Goal: Task Accomplishment & Management: Use online tool/utility

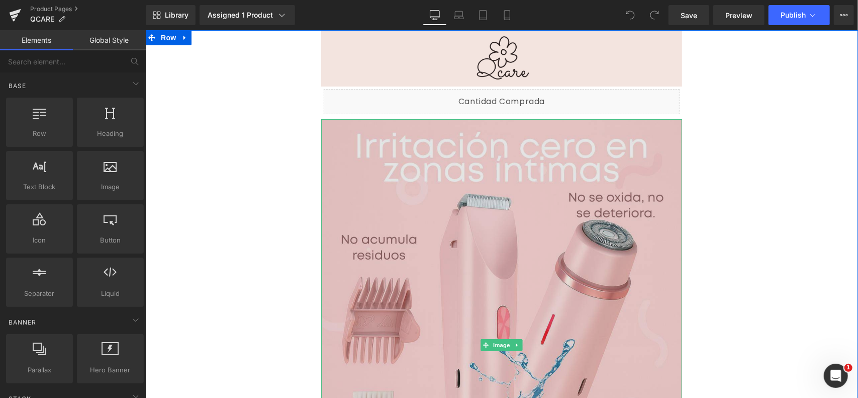
click at [580, 175] on img at bounding box center [501, 344] width 361 height 451
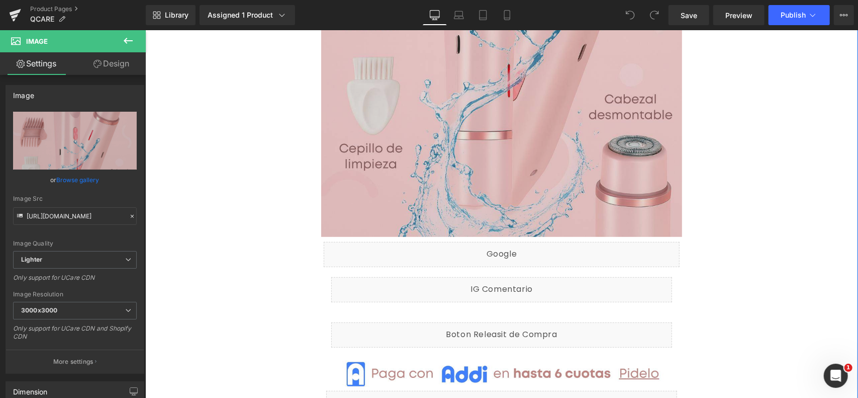
scroll to position [334, 0]
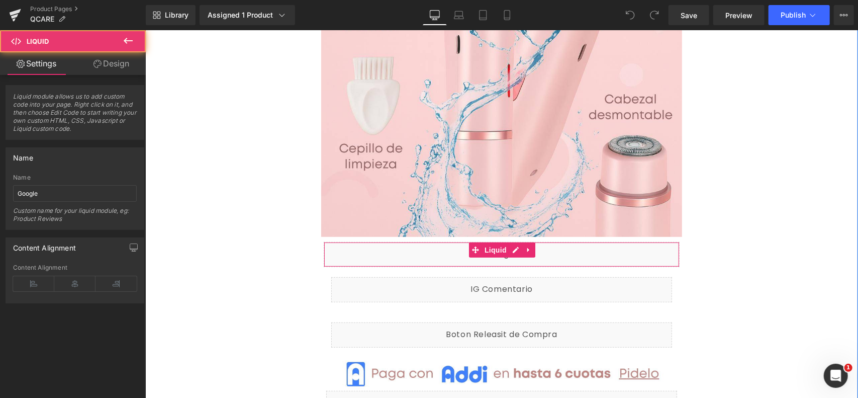
click at [560, 254] on div "Liquid" at bounding box center [501, 253] width 356 height 25
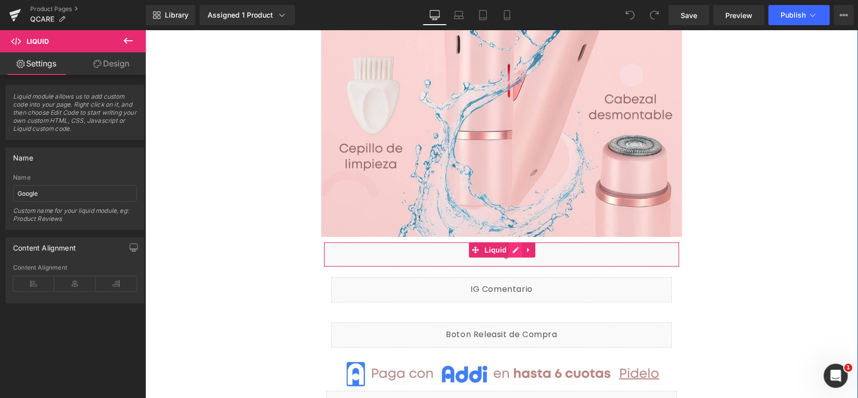
click at [509, 249] on div "Liquid" at bounding box center [501, 253] width 356 height 25
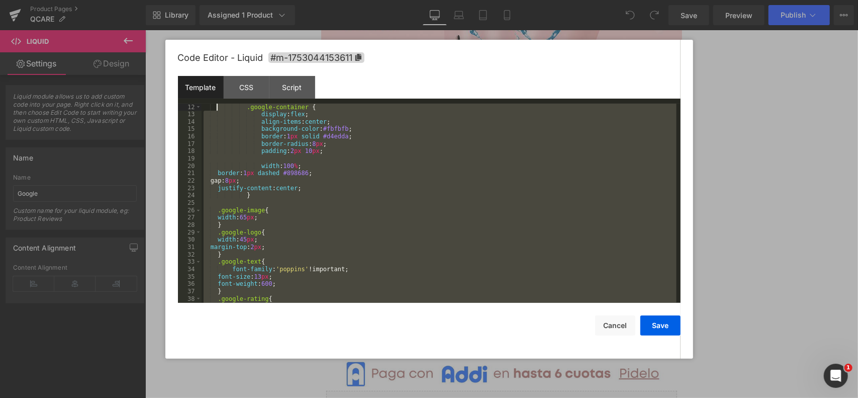
scroll to position [0, 0]
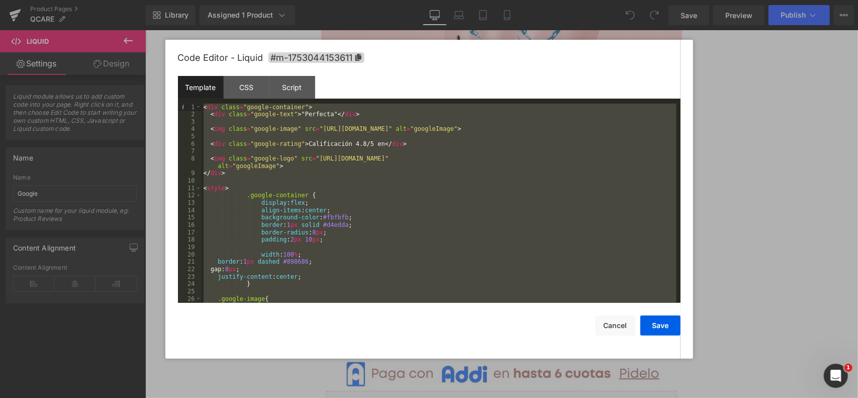
drag, startPoint x: 282, startPoint y: 297, endPoint x: 198, endPoint y: 91, distance: 222.7
click at [198, 91] on div "Template CSS Script Data 1 2 3 4 5 6 7 8 9 10 11 12 13 14 15 16 17 18 19 20 21 …" at bounding box center [429, 189] width 503 height 227
click at [616, 322] on button "Cancel" at bounding box center [615, 325] width 40 height 20
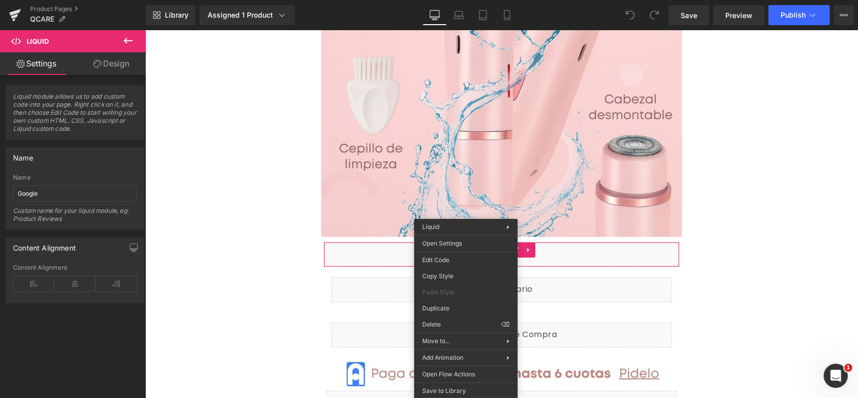
click at [109, 54] on link "Design" at bounding box center [111, 63] width 73 height 23
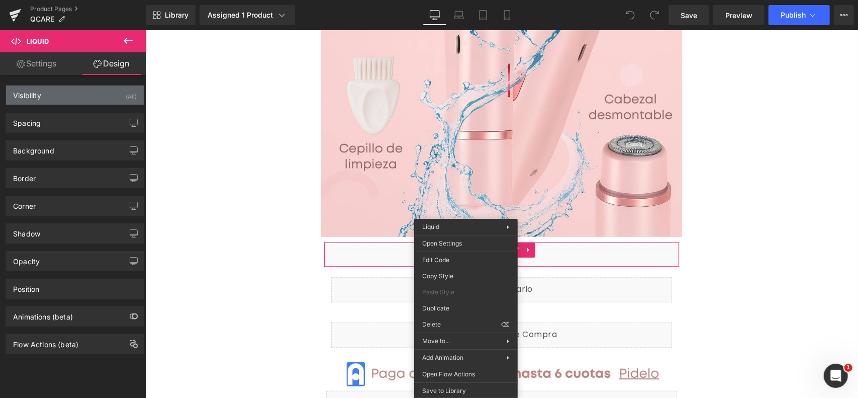
click at [85, 96] on div "Visibility (All)" at bounding box center [75, 94] width 138 height 19
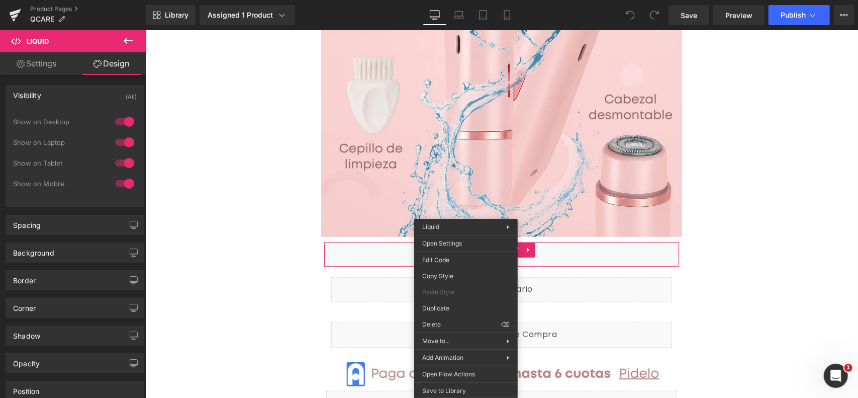
click at [85, 97] on div "Visibility (All)" at bounding box center [75, 94] width 138 height 19
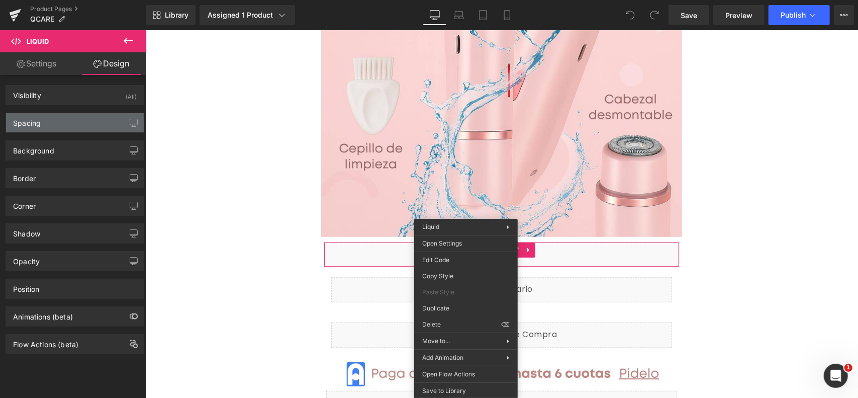
click at [72, 121] on div "Spacing" at bounding box center [75, 122] width 138 height 19
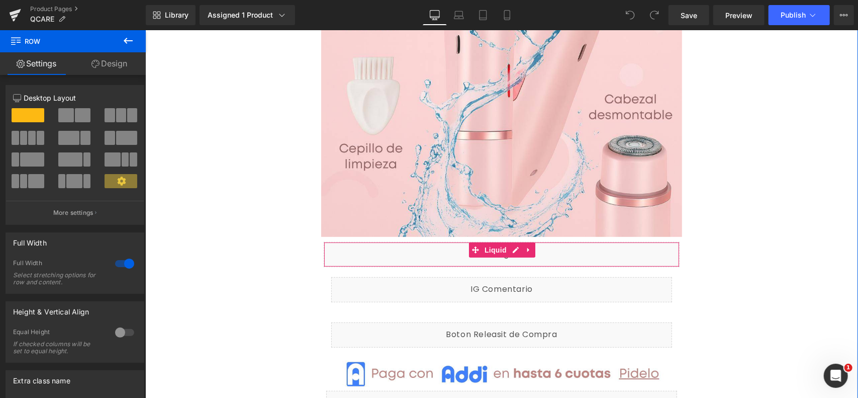
click at [397, 251] on div "Liquid" at bounding box center [501, 253] width 356 height 25
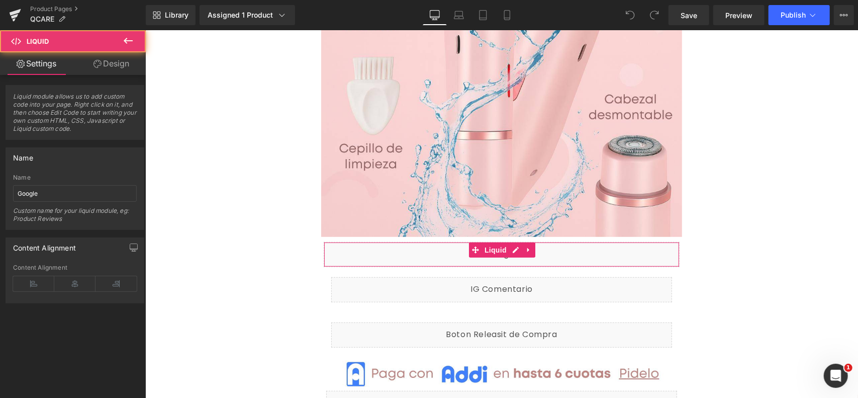
click at [106, 68] on link "Design" at bounding box center [111, 63] width 73 height 23
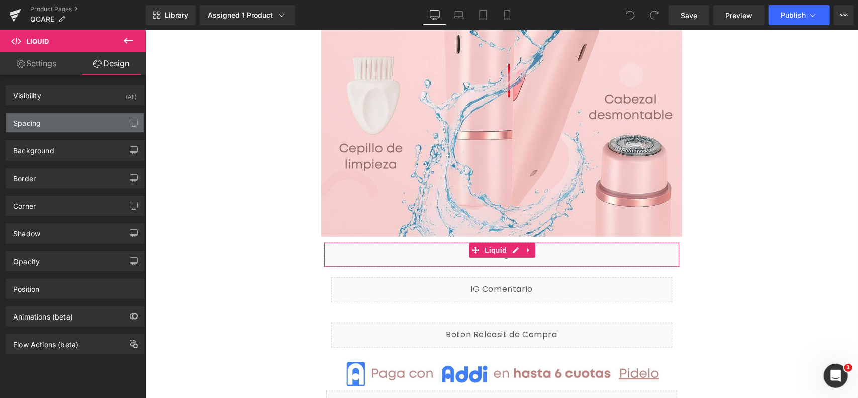
click at [89, 120] on div "Spacing" at bounding box center [75, 122] width 138 height 19
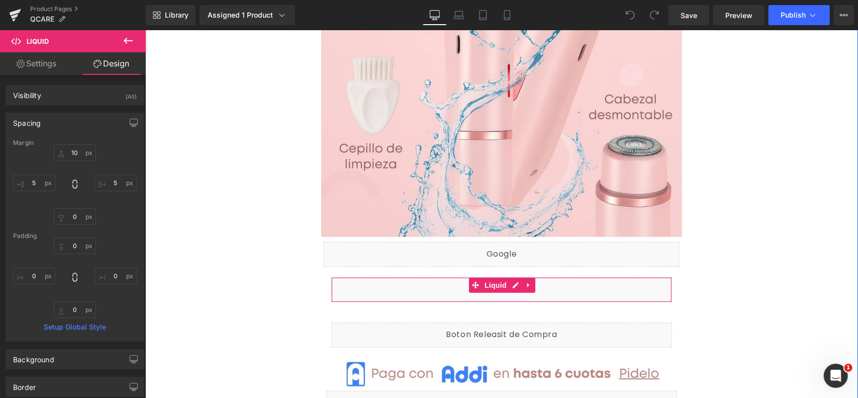
click at [548, 288] on div "Liquid" at bounding box center [501, 288] width 341 height 25
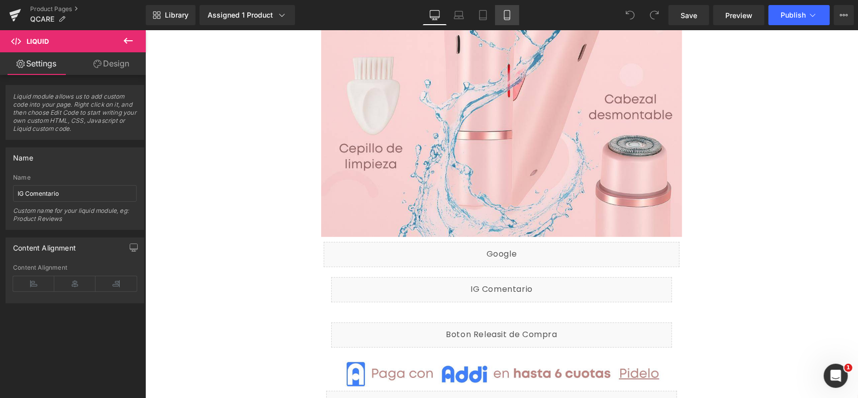
click at [504, 13] on icon at bounding box center [507, 15] width 10 height 10
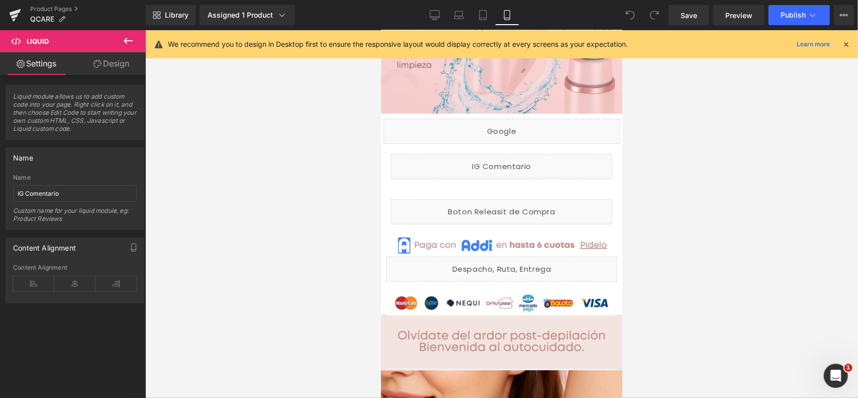
scroll to position [288, 0]
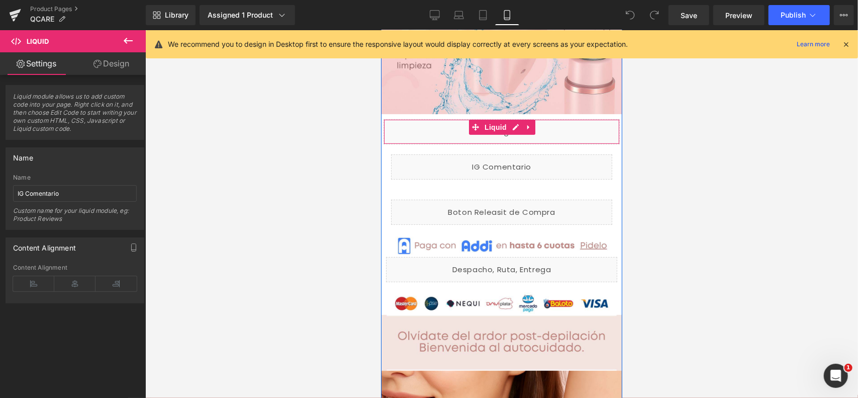
click at [537, 133] on div "Liquid" at bounding box center [501, 131] width 236 height 25
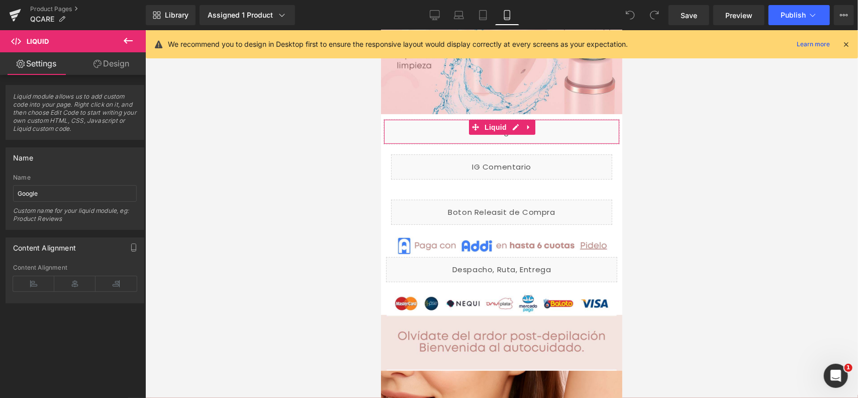
click at [106, 61] on link "Design" at bounding box center [111, 63] width 73 height 23
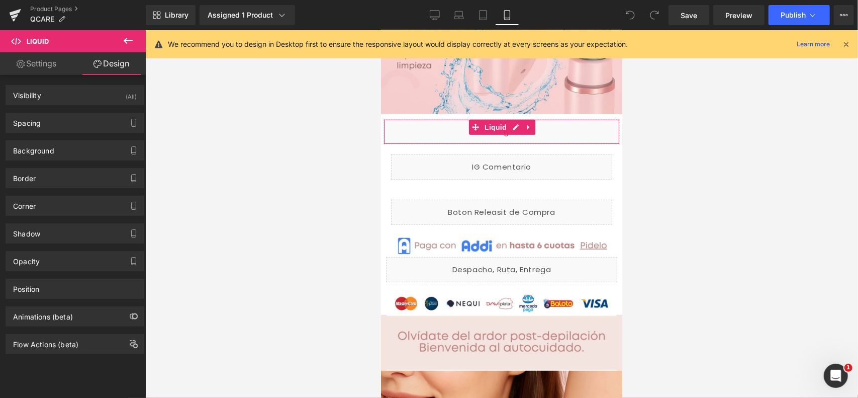
click at [68, 139] on div "Background Color & Image color Color #f7f7f7 70 % Image Replace Image Upload im…" at bounding box center [75, 147] width 150 height 28
click at [74, 120] on div "Spacing" at bounding box center [75, 122] width 138 height 19
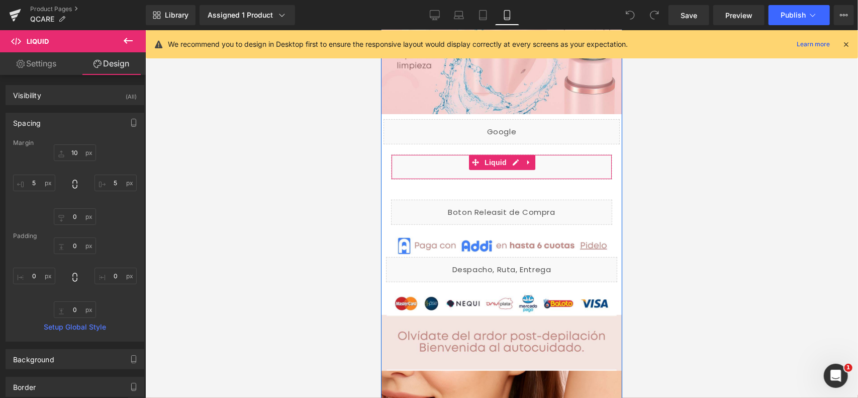
click at [564, 167] on div "Liquid" at bounding box center [500, 166] width 221 height 25
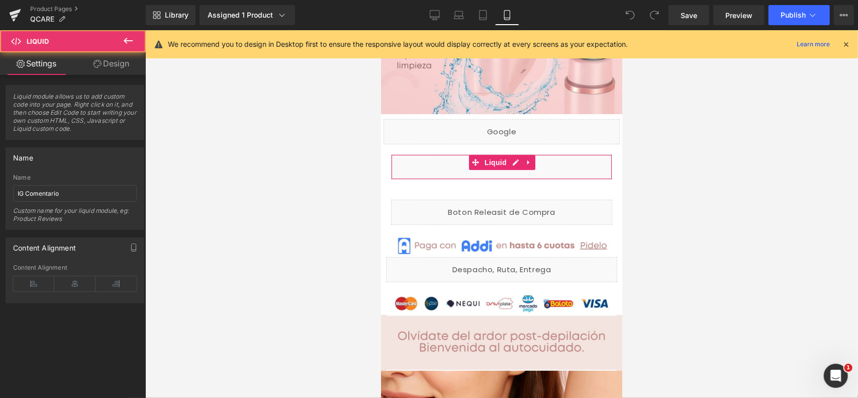
click at [115, 57] on link "Design" at bounding box center [111, 63] width 73 height 23
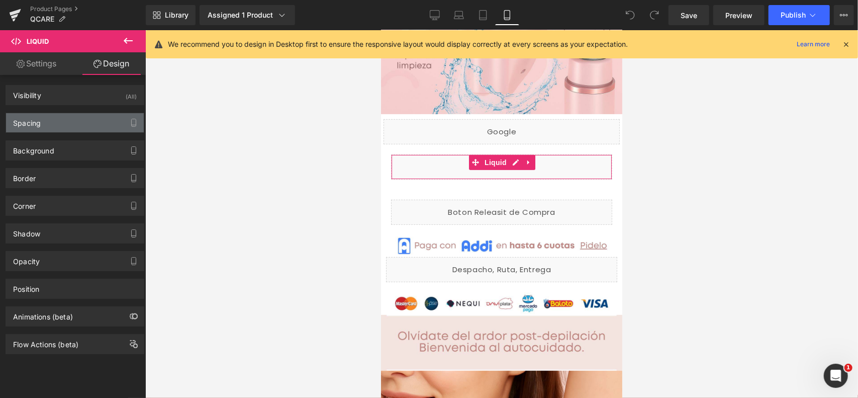
click at [65, 123] on div "Spacing" at bounding box center [75, 122] width 138 height 19
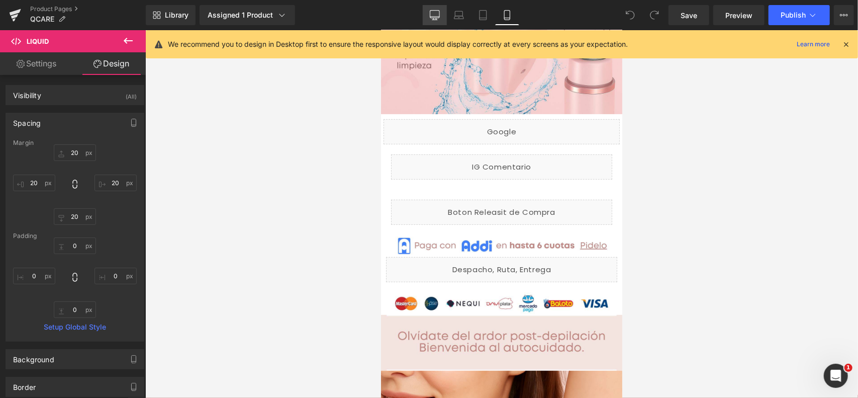
click at [439, 18] on icon at bounding box center [435, 15] width 10 height 8
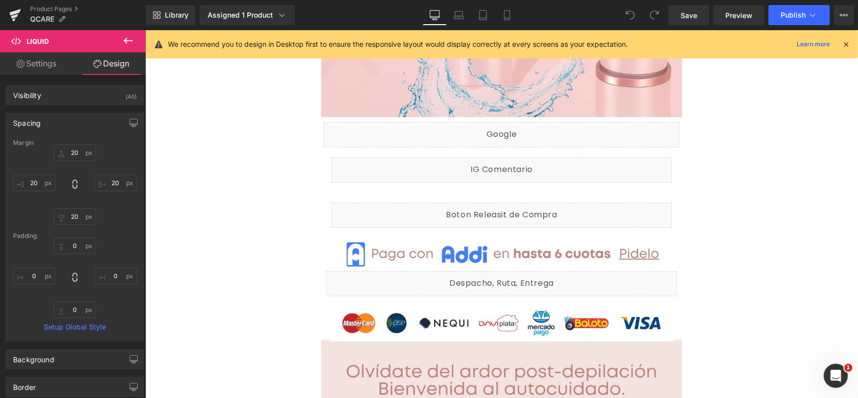
scroll to position [456, 0]
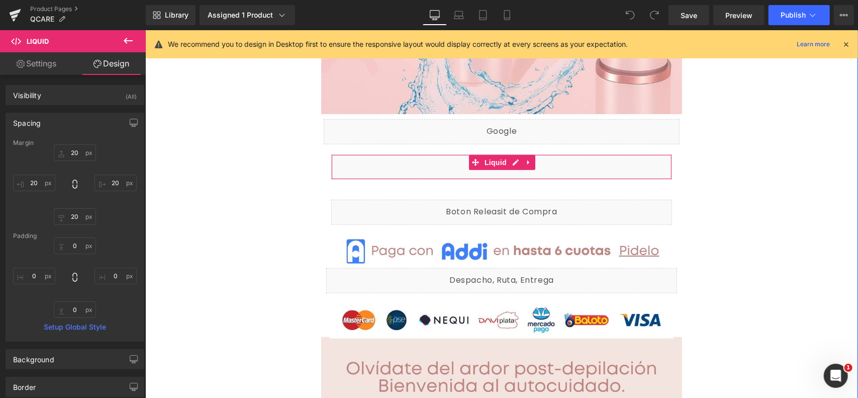
click at [611, 168] on div "Liquid" at bounding box center [501, 166] width 341 height 25
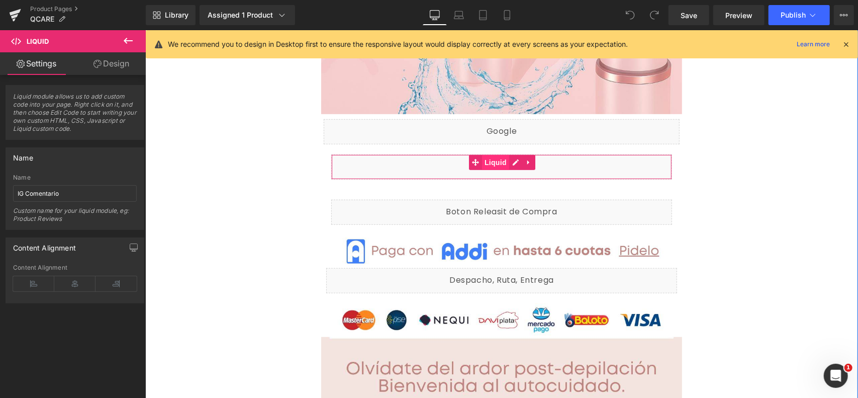
click at [483, 166] on span "Liquid" at bounding box center [494, 161] width 27 height 15
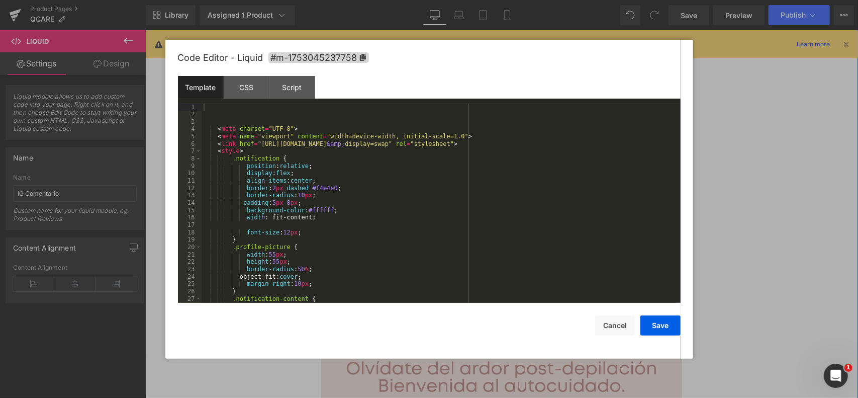
click at [512, 161] on div "Liquid" at bounding box center [501, 166] width 341 height 25
click at [281, 154] on div "< meta charset = "UTF-8" > < meta name = "viewport" content = "width=device-wid…" at bounding box center [439, 211] width 475 height 214
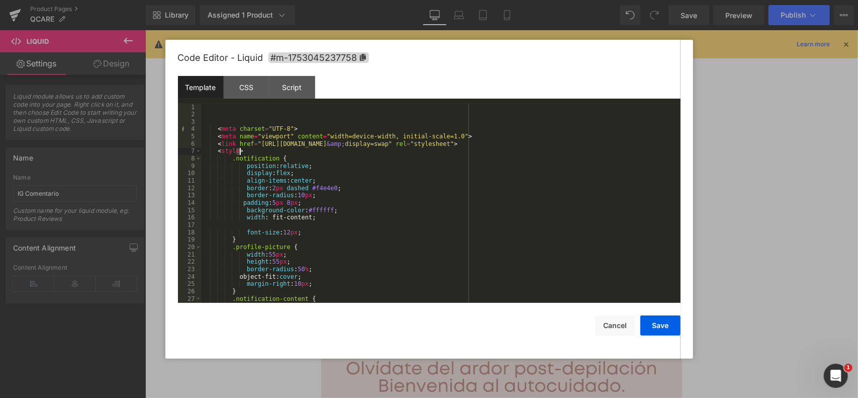
click at [281, 154] on div "< meta charset = "UTF-8" > < meta name = "viewport" content = "width=device-wid…" at bounding box center [439, 211] width 475 height 214
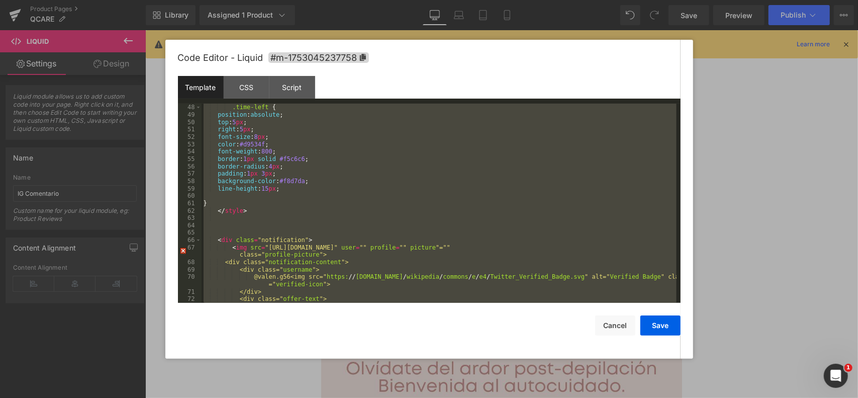
scroll to position [398, 0]
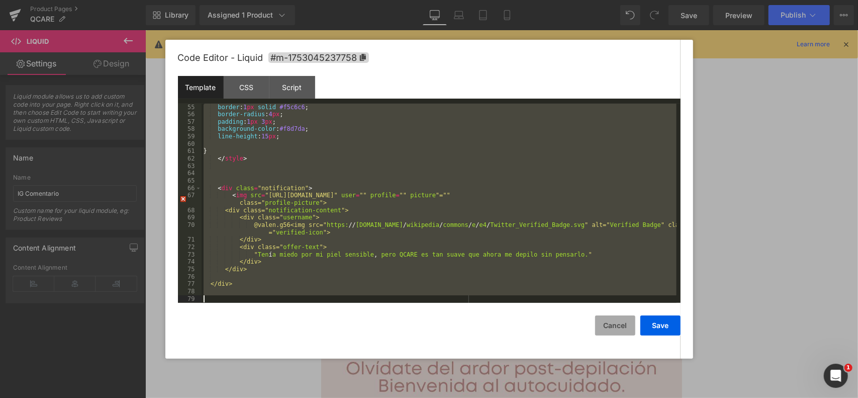
click at [611, 329] on button "Cancel" at bounding box center [615, 325] width 40 height 20
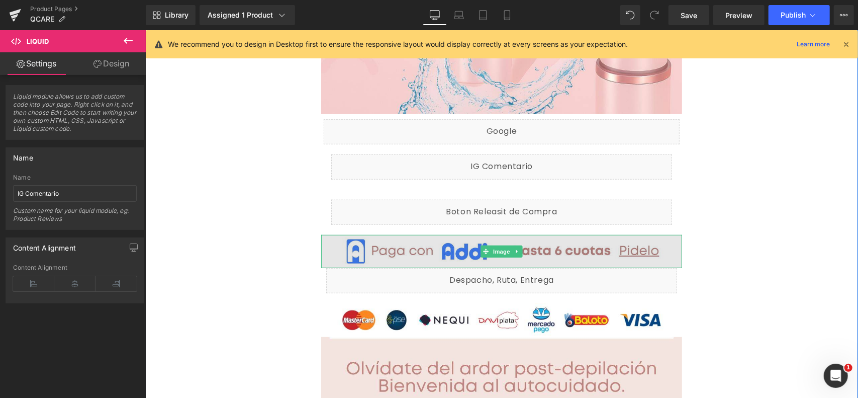
click at [567, 254] on img at bounding box center [501, 250] width 361 height 33
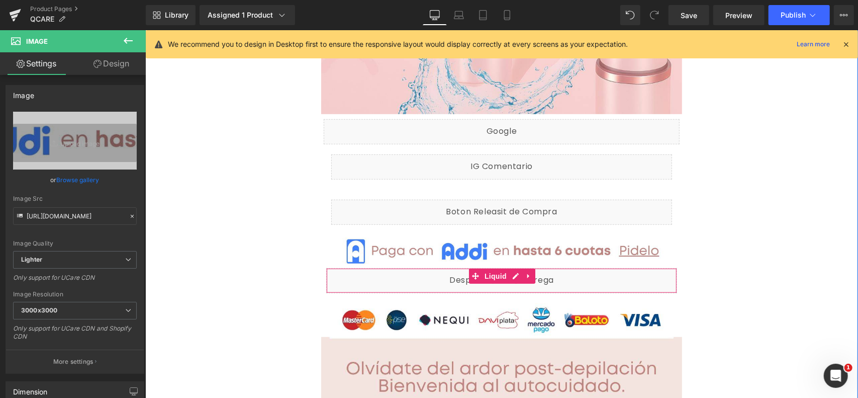
click at [449, 276] on div "Liquid" at bounding box center [501, 279] width 351 height 25
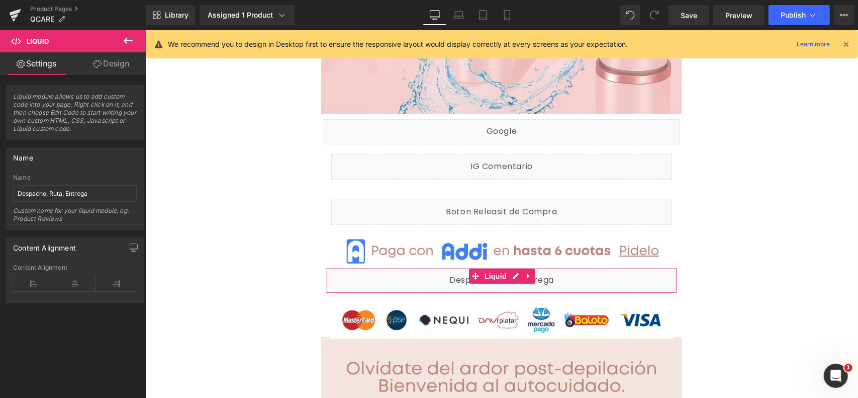
click at [108, 66] on link "Design" at bounding box center [111, 63] width 73 height 23
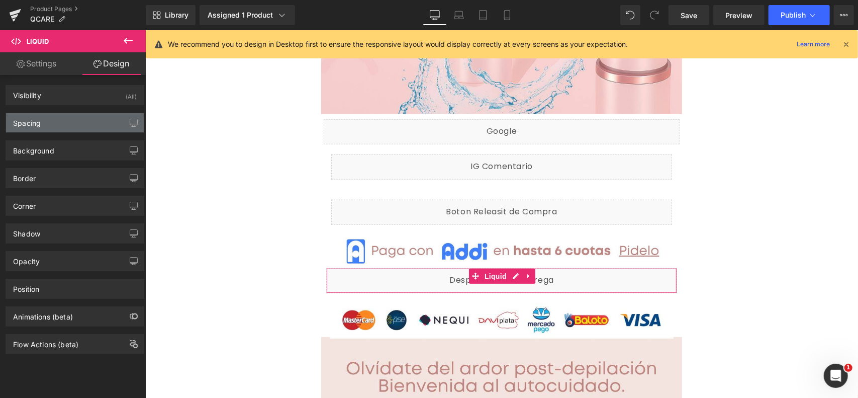
click at [76, 129] on div "Spacing" at bounding box center [75, 122] width 138 height 19
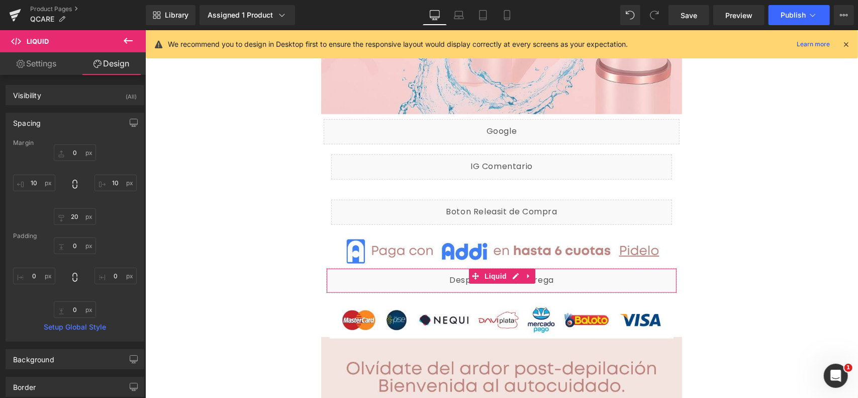
click at [52, 61] on link "Settings" at bounding box center [36, 63] width 73 height 23
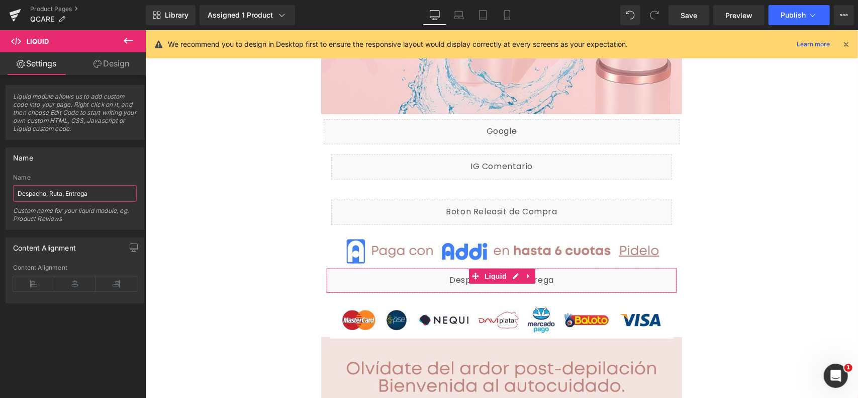
click at [91, 192] on input "Despacho, Ruta, Entrega" at bounding box center [75, 193] width 124 height 17
click at [116, 65] on link "Design" at bounding box center [111, 63] width 73 height 23
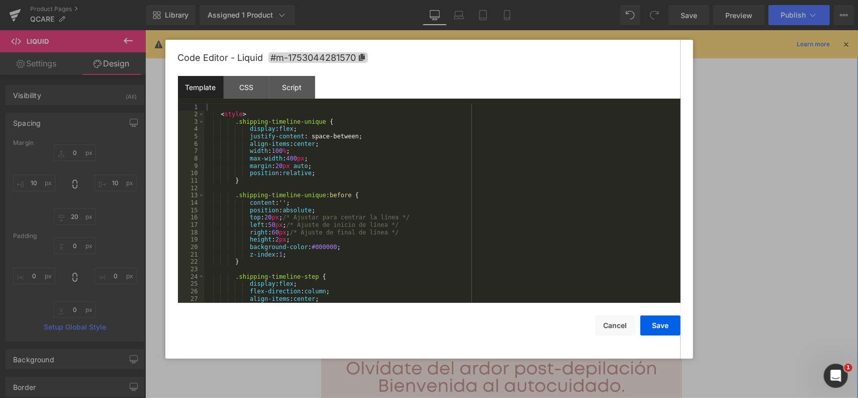
click at [509, 279] on div "Liquid" at bounding box center [501, 279] width 351 height 25
click at [268, 157] on div "< style > .shipping-timeline-unique { display : flex ; justify-content : space-…" at bounding box center [441, 211] width 472 height 214
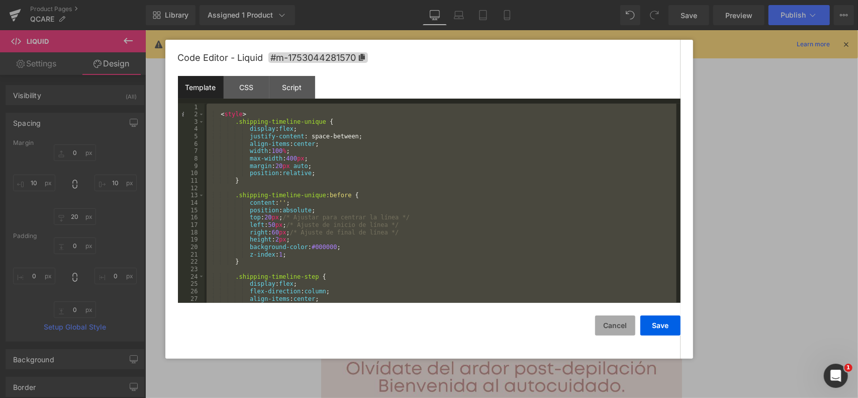
click at [621, 315] on button "Cancel" at bounding box center [615, 325] width 40 height 20
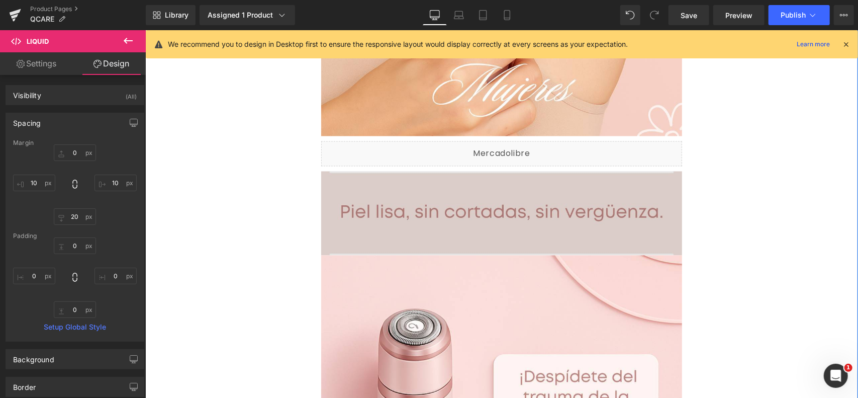
scroll to position [1192, 0]
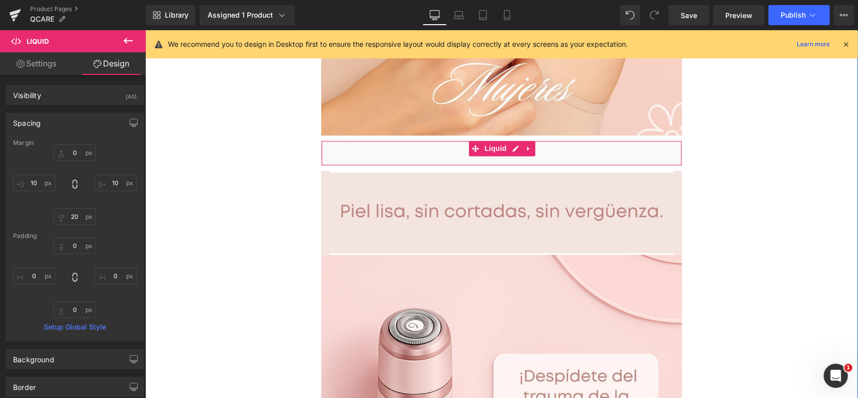
click at [548, 157] on div "Liquid" at bounding box center [501, 152] width 361 height 25
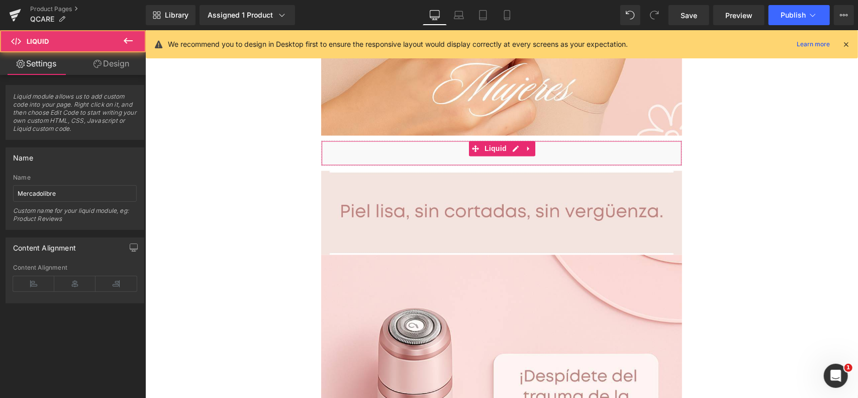
click at [103, 67] on link "Design" at bounding box center [111, 63] width 73 height 23
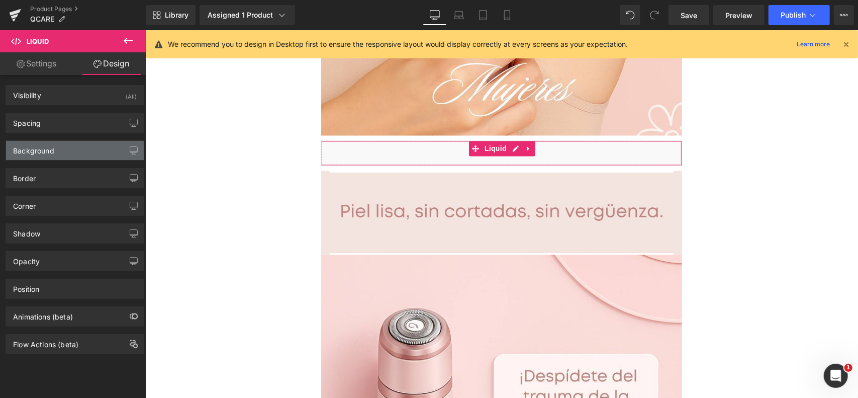
click at [75, 152] on div "Background" at bounding box center [75, 150] width 138 height 19
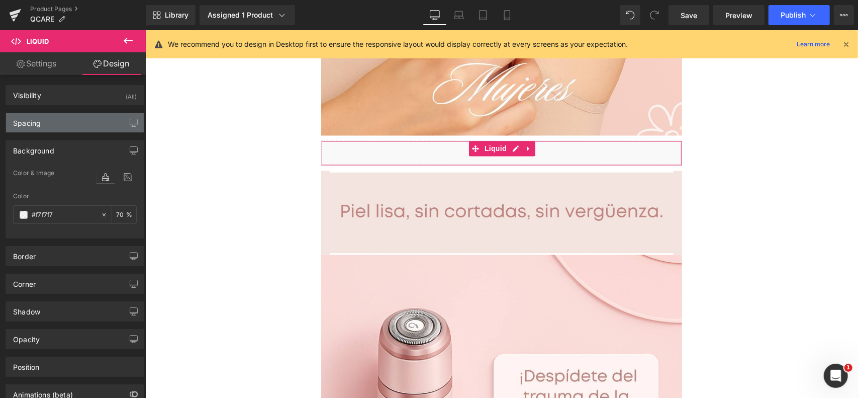
click at [83, 126] on div "Spacing" at bounding box center [75, 122] width 138 height 19
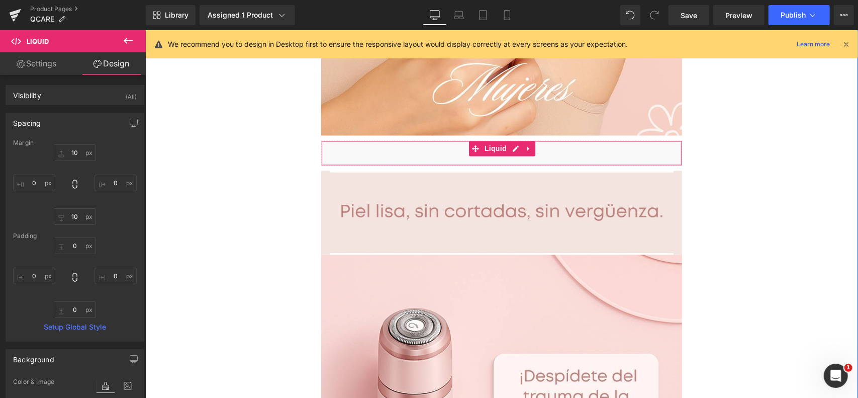
click at [470, 157] on div "Liquid" at bounding box center [501, 152] width 361 height 25
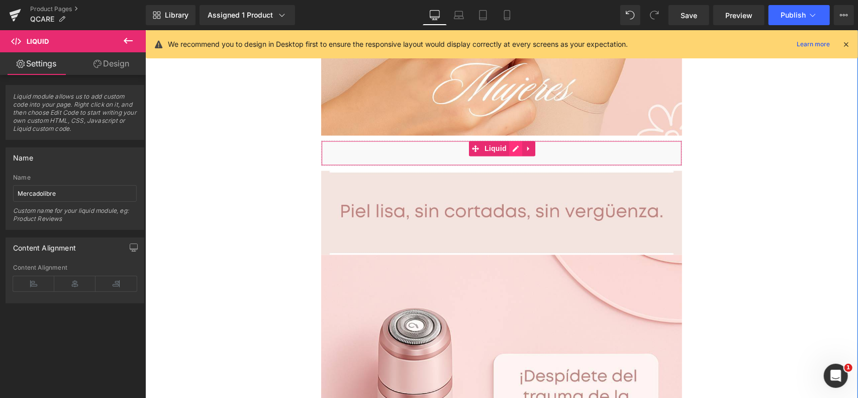
click at [512, 149] on div "Liquid" at bounding box center [501, 152] width 361 height 25
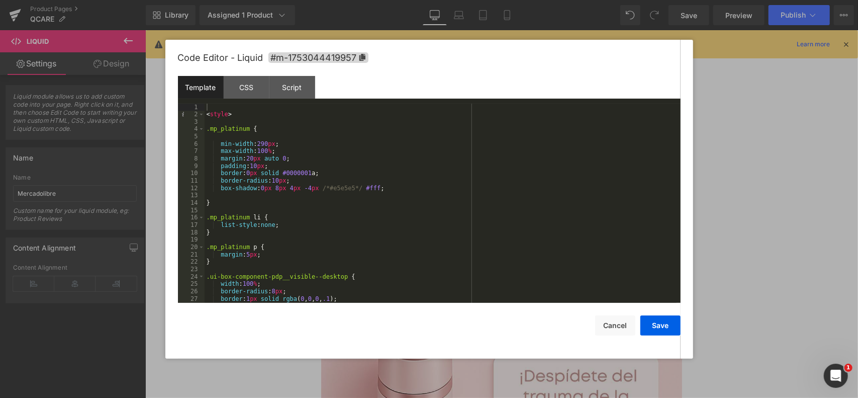
click at [327, 179] on div "< style > .mp_platinum { min-width : 290 px ; max-width : 100 % ; margin : 20 p…" at bounding box center [441, 211] width 472 height 214
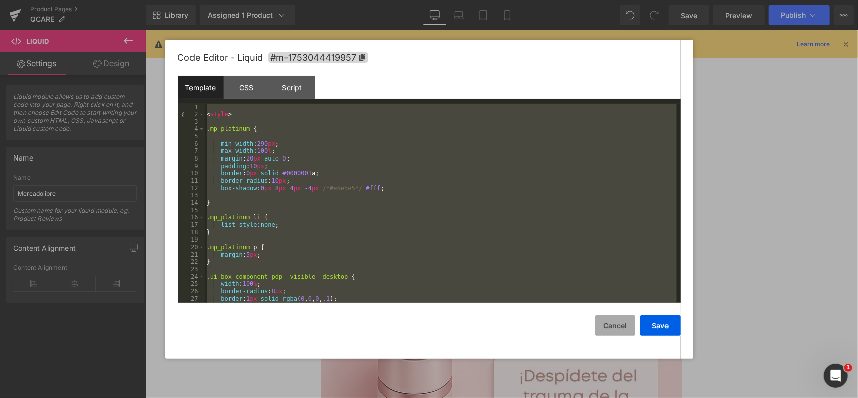
click at [607, 326] on button "Cancel" at bounding box center [615, 325] width 40 height 20
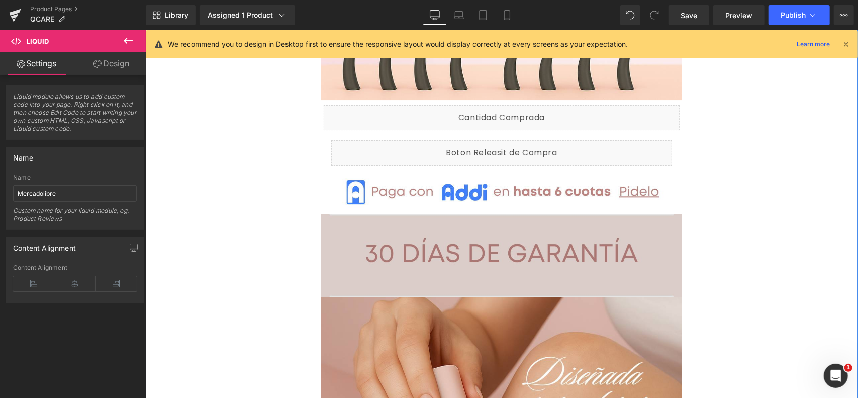
scroll to position [2331, 0]
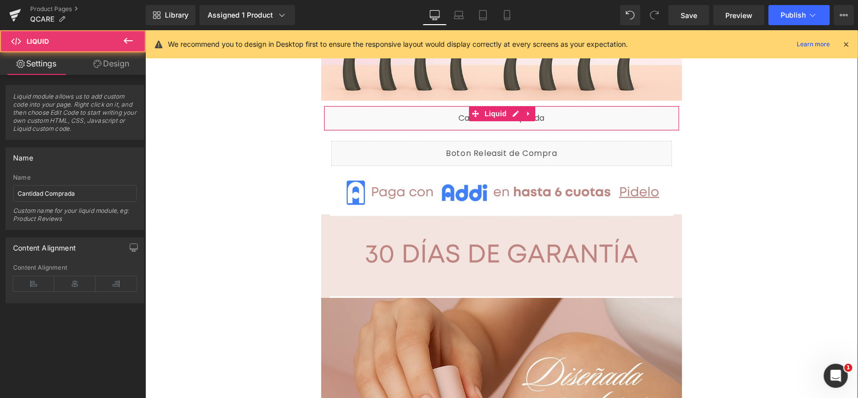
click at [572, 119] on div "Liquid" at bounding box center [501, 117] width 356 height 25
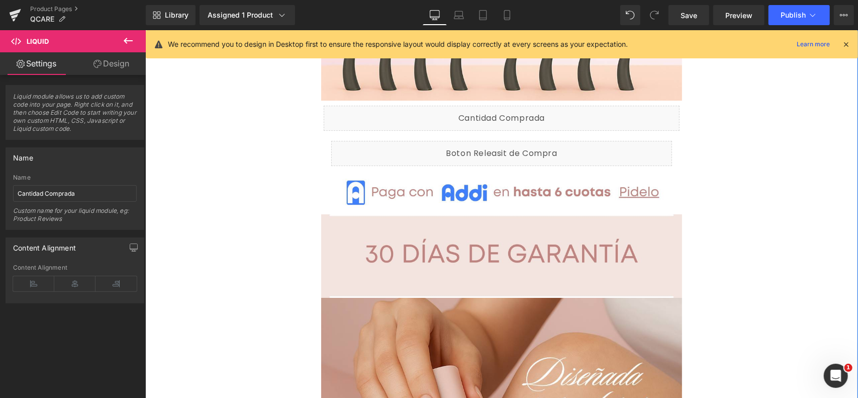
click at [513, 114] on div "Liquid" at bounding box center [501, 117] width 356 height 25
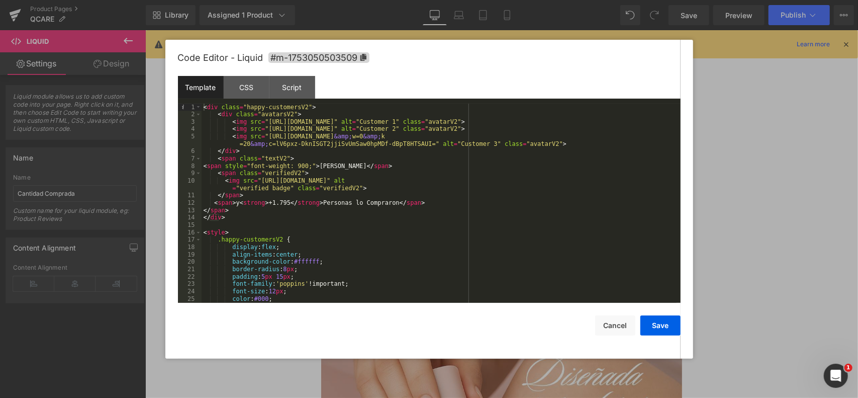
click at [256, 142] on div "< div class = "happy-customersV2" > < div class = "avatarsV2" > < img src = "[U…" at bounding box center [439, 211] width 475 height 214
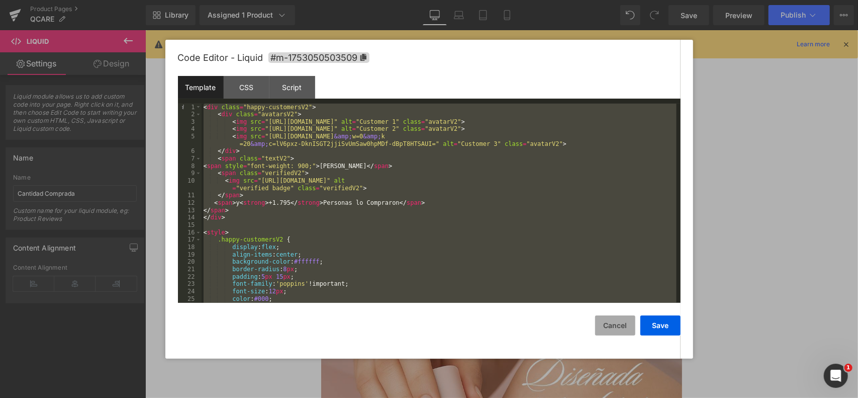
drag, startPoint x: 614, startPoint y: 320, endPoint x: 424, endPoint y: 274, distance: 195.4
click at [614, 320] on button "Cancel" at bounding box center [615, 325] width 40 height 20
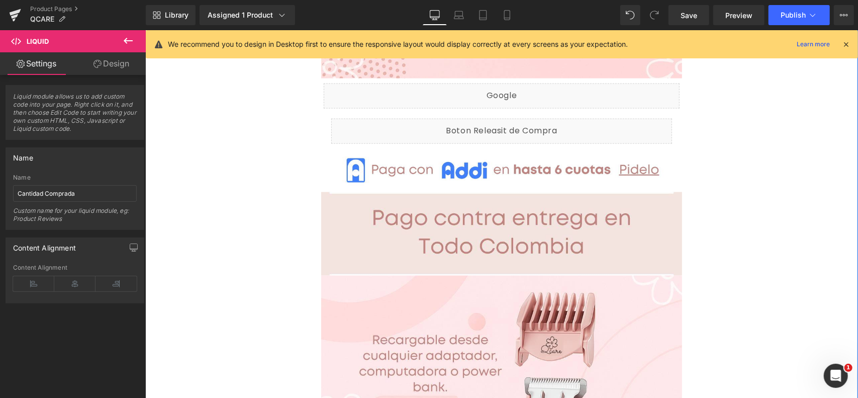
scroll to position [3537, 0]
